Goal: Task Accomplishment & Management: Manage account settings

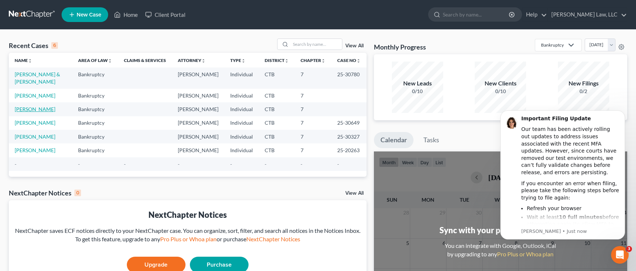
click at [25, 106] on link "[PERSON_NAME]" at bounding box center [35, 109] width 41 height 6
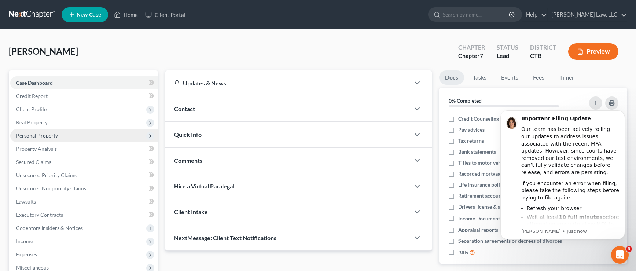
click at [36, 136] on span "Personal Property" at bounding box center [37, 135] width 42 height 6
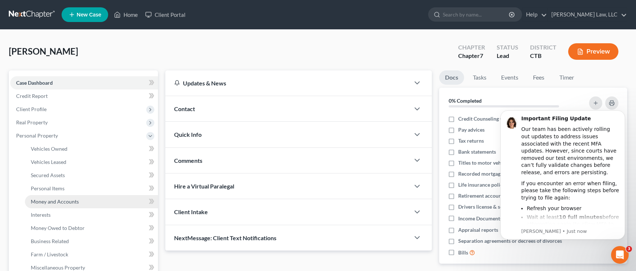
click at [44, 202] on span "Money and Accounts" at bounding box center [55, 201] width 48 height 6
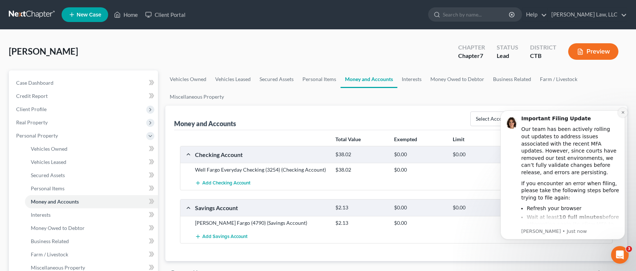
click at [621, 113] on icon "Dismiss notification" at bounding box center [623, 112] width 4 height 4
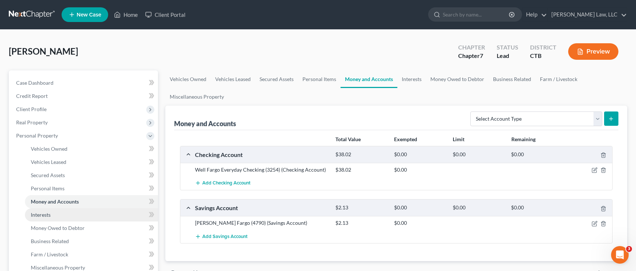
click at [48, 217] on span "Interests" at bounding box center [41, 214] width 20 height 6
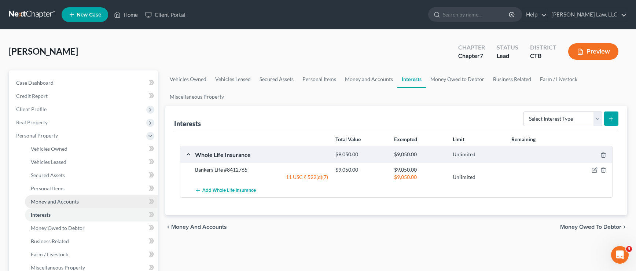
click at [58, 202] on span "Money and Accounts" at bounding box center [55, 201] width 48 height 6
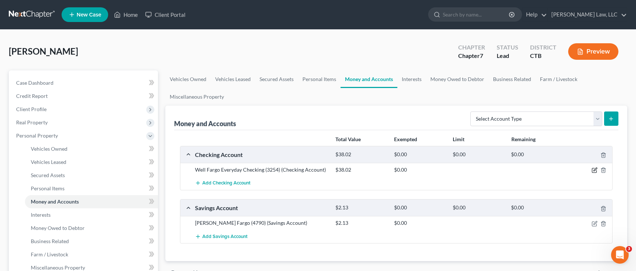
click at [594, 170] on icon "button" at bounding box center [595, 170] width 6 height 6
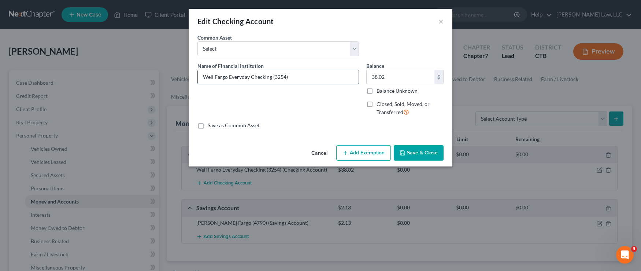
drag, startPoint x: 273, startPoint y: 78, endPoint x: 280, endPoint y: 78, distance: 7.3
click at [280, 78] on input "Well Fargo Everyday Checking (3254)" at bounding box center [278, 77] width 161 height 14
click at [280, 77] on input "Well Fargo Everyday Checking (3254)" at bounding box center [278, 77] width 161 height 14
click at [280, 79] on input "Well Fargo Everyday Checking (354)" at bounding box center [278, 77] width 161 height 14
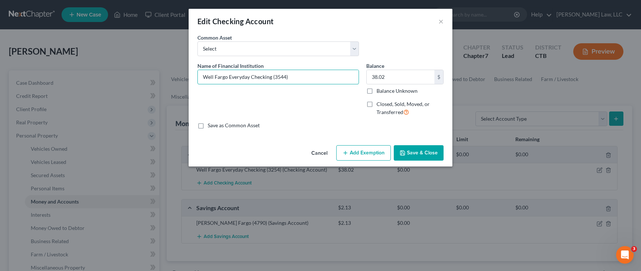
type input "Well Fargo Everyday Checking (3544)"
click at [404, 155] on icon "button" at bounding box center [403, 153] width 4 height 4
